Goal: Information Seeking & Learning: Learn about a topic

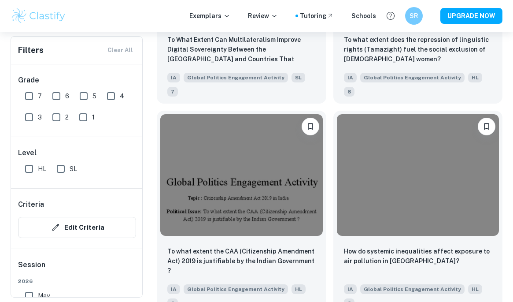
scroll to position [5132, 0]
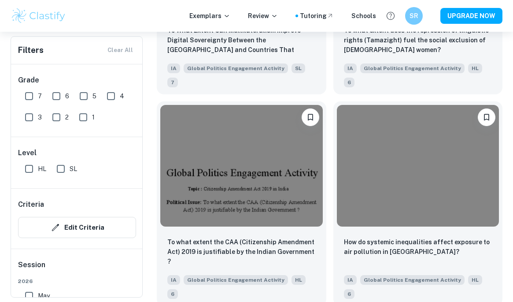
click at [32, 95] on input "7" at bounding box center [29, 96] width 18 height 18
checkbox input "true"
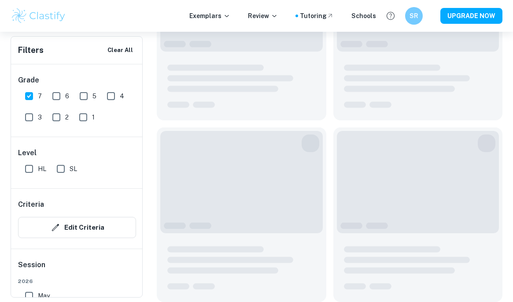
click at [27, 171] on input "HL" at bounding box center [29, 169] width 18 height 18
checkbox input "true"
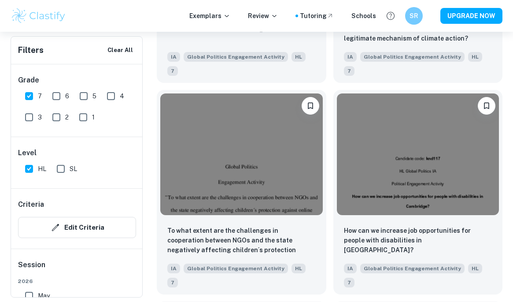
scroll to position [1767, 0]
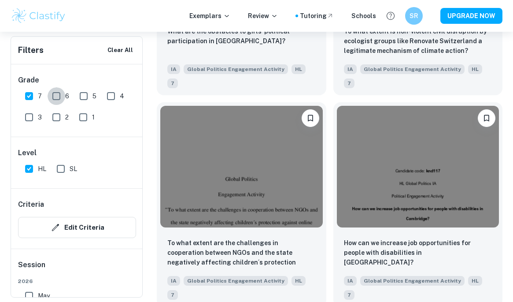
click at [64, 95] on input "6" at bounding box center [57, 96] width 18 height 18
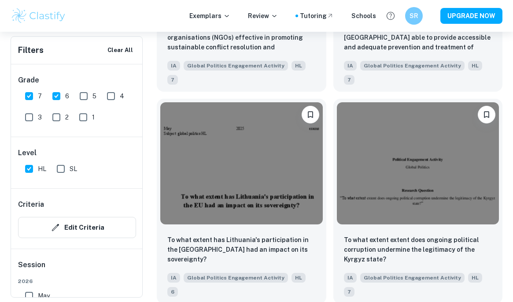
scroll to position [4946, 0]
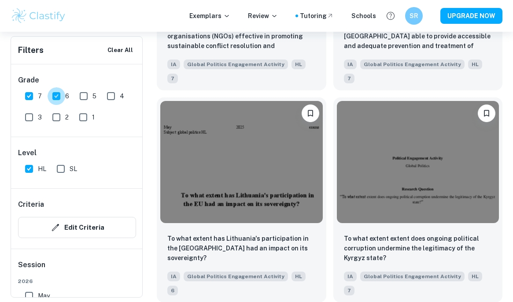
click at [56, 101] on input "6" at bounding box center [57, 96] width 18 height 18
checkbox input "false"
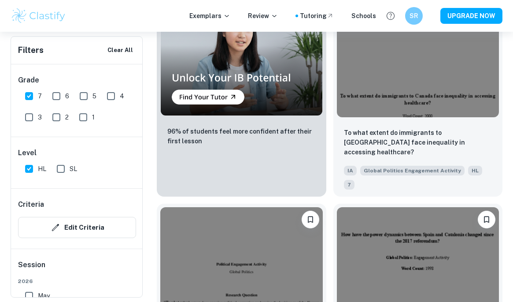
scroll to position [2722, 0]
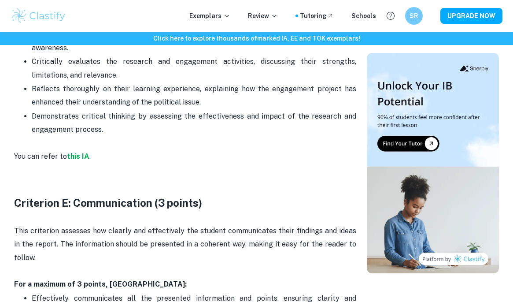
scroll to position [1406, 0]
